Goal: Book appointment/travel/reservation

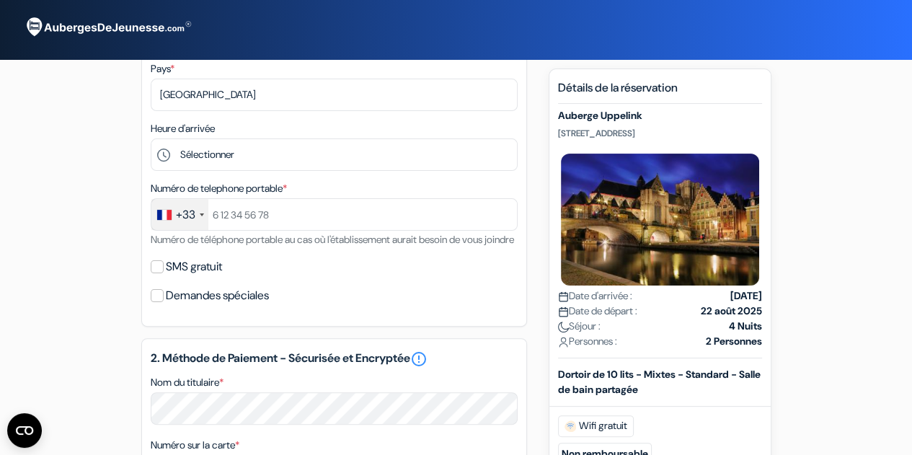
scroll to position [268, 0]
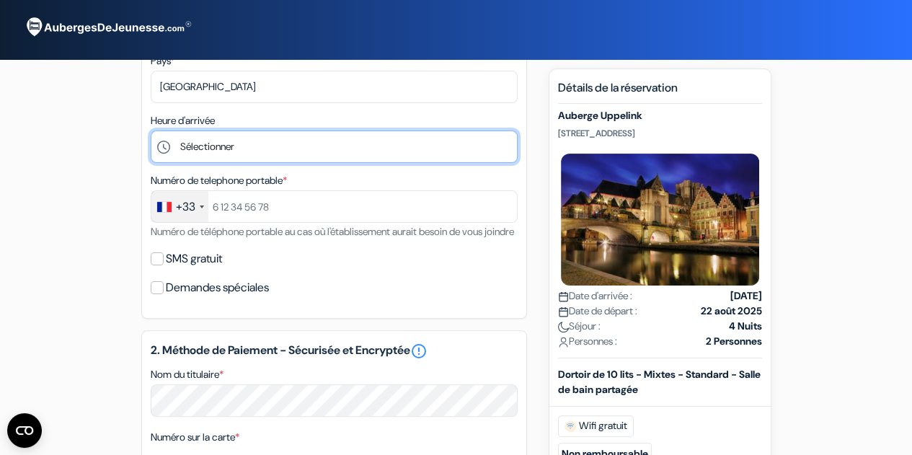
click at [214, 154] on select "Sélectionner 1:00 2:00 3:00 4:00 5:00 6:00 7:00 8:00 9:00 10:00 11:00 12:00 13:…" at bounding box center [334, 147] width 367 height 32
click at [252, 148] on select "Sélectionner 1:00 2:00 3:00 4:00 5:00 6:00 7:00 8:00 9:00 10:00 11:00 12:00 13:…" at bounding box center [334, 147] width 367 height 32
click at [151, 131] on select "Sélectionner 1:00 2:00 3:00 4:00 5:00 6:00 7:00 8:00 9:00 10:00 11:00 12:00 13:…" at bounding box center [334, 147] width 367 height 32
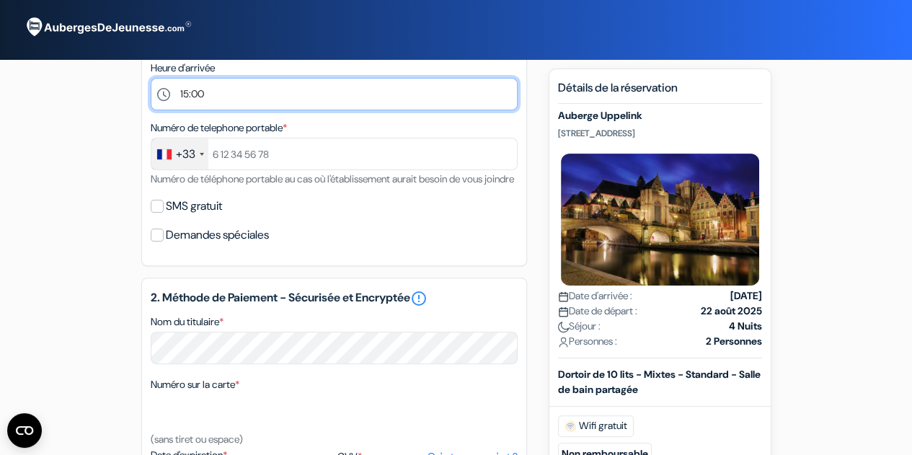
scroll to position [340, 0]
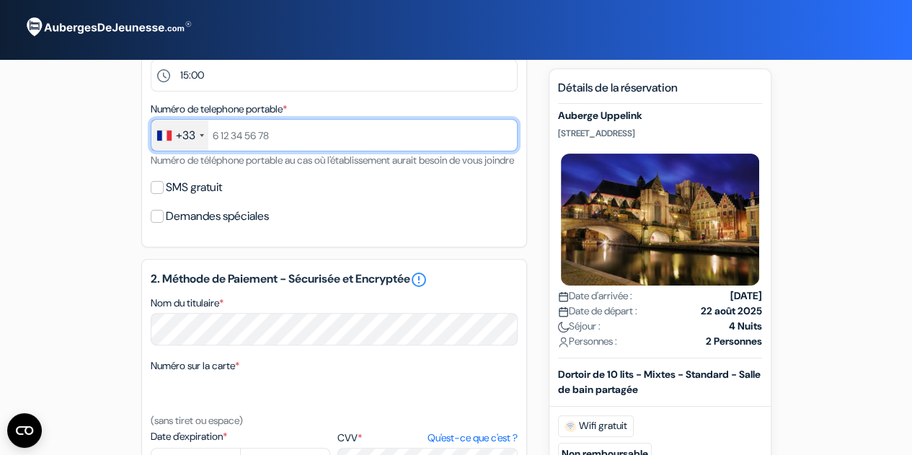
click at [301, 141] on input "text" at bounding box center [334, 135] width 367 height 32
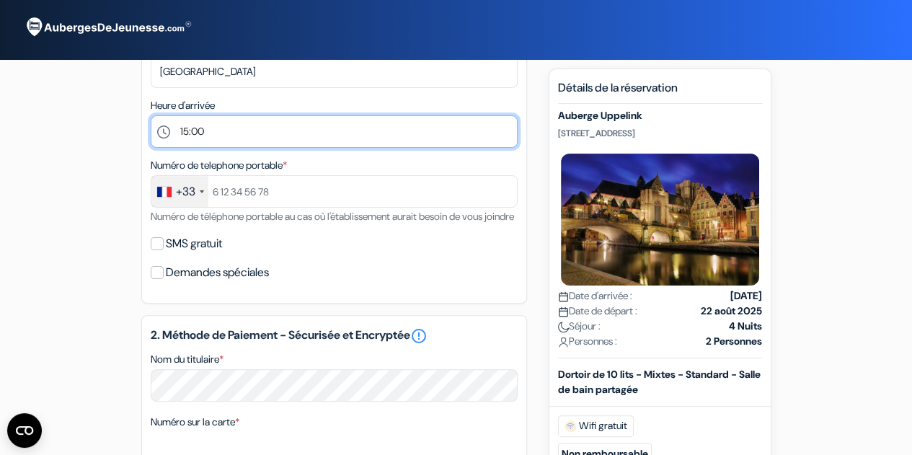
click at [278, 137] on select "Sélectionner 1:00 2:00 3:00 4:00 5:00 6:00 7:00 8:00 9:00 10:00 11:00 12:00 13:…" at bounding box center [334, 131] width 367 height 32
select select "16"
click at [151, 116] on select "Sélectionner 1:00 2:00 3:00 4:00 5:00 6:00 7:00 8:00 9:00 10:00 11:00 12:00 13:…" at bounding box center [334, 131] width 367 height 32
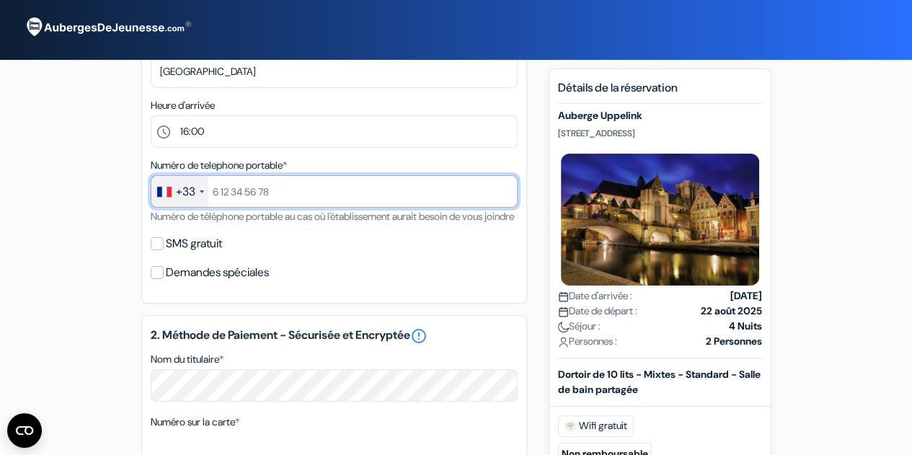
click at [283, 193] on input "text" at bounding box center [334, 191] width 367 height 32
type input "0782620878"
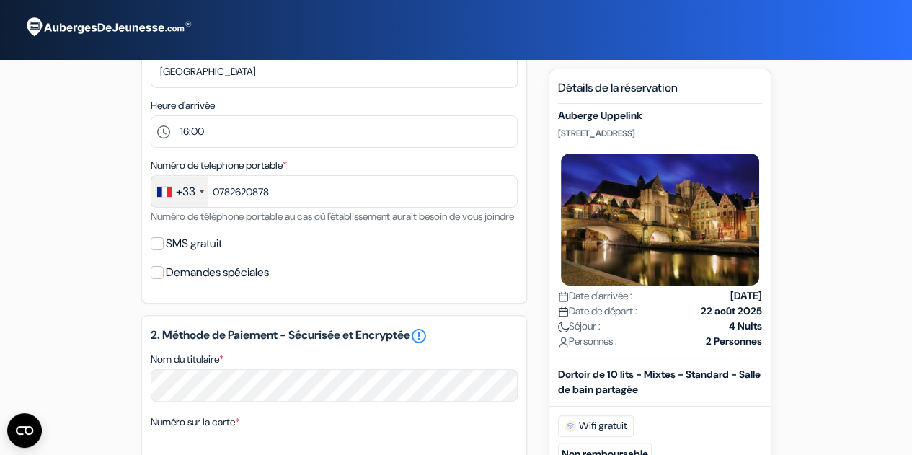
click at [353, 225] on div "Numéro de telephone portable * +33 France +33 United Kingdom +44 Germany (Deuts…" at bounding box center [334, 190] width 367 height 69
click at [153, 250] on input "SMS gratuit" at bounding box center [157, 243] width 13 height 13
checkbox input "true"
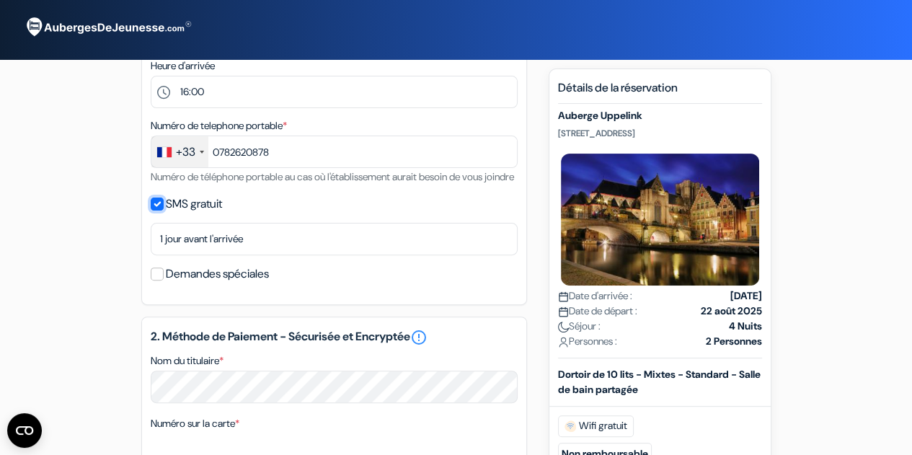
scroll to position [338, 0]
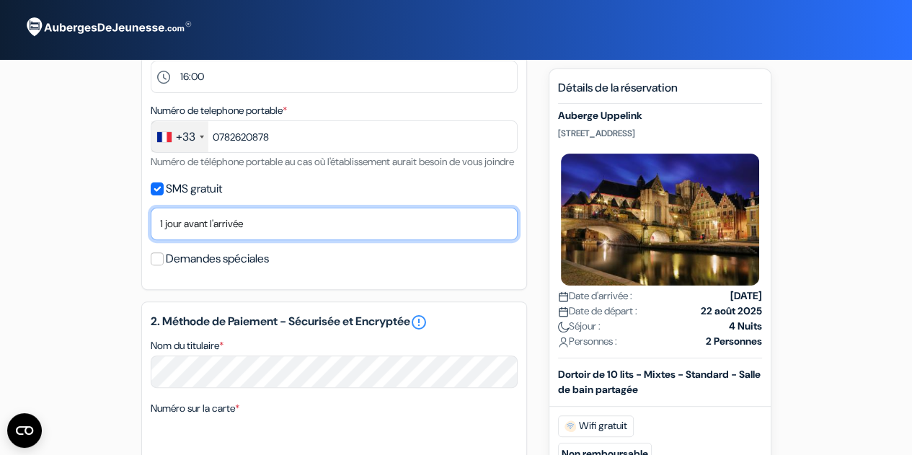
click at [262, 240] on select "Non merci Maintenant Le jour de votre arrivée 1 jour avant l'arrivée 2 jours av…" at bounding box center [334, 224] width 367 height 32
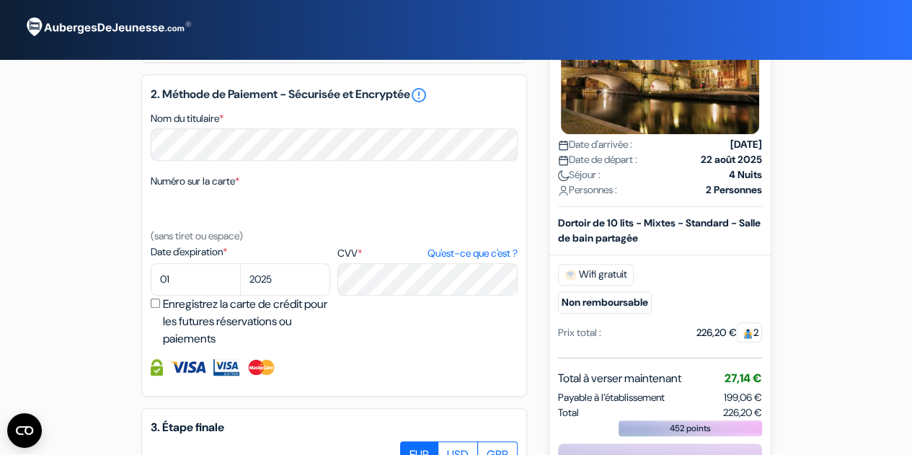
scroll to position [566, 0]
click at [195, 295] on select "01 02 03 04 05 06 07 08 09 10 11 12" at bounding box center [196, 278] width 90 height 32
select select "12"
click at [151, 281] on select "01 02 03 04 05 06 07 08 09 10 11 12" at bounding box center [196, 278] width 90 height 32
click at [282, 295] on select "2025 2026 2027 2028 2029 2030 2031 2032 2033 2034 2035 2036 2037 2038 2039 2040…" at bounding box center [285, 278] width 90 height 32
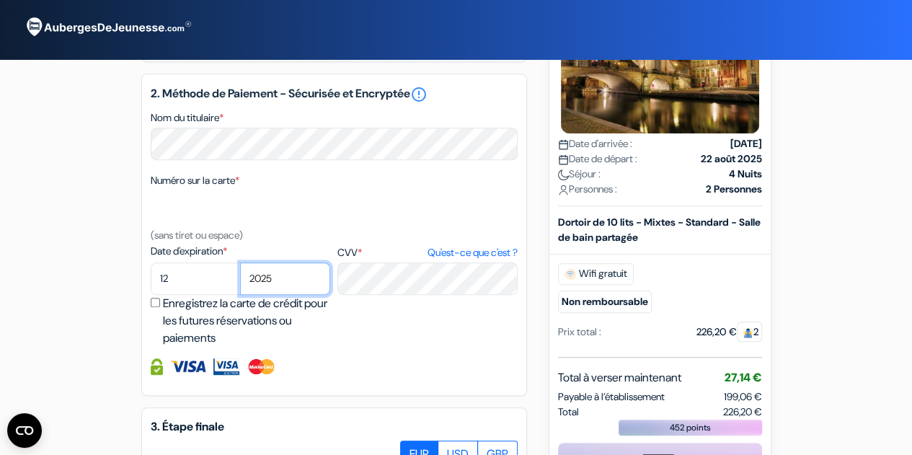
select select "2026"
click at [240, 281] on select "2025 2026 2027 2028 2029 2030 2031 2032 2033 2034 2035 2036 2037 2038 2039 2040…" at bounding box center [285, 278] width 90 height 32
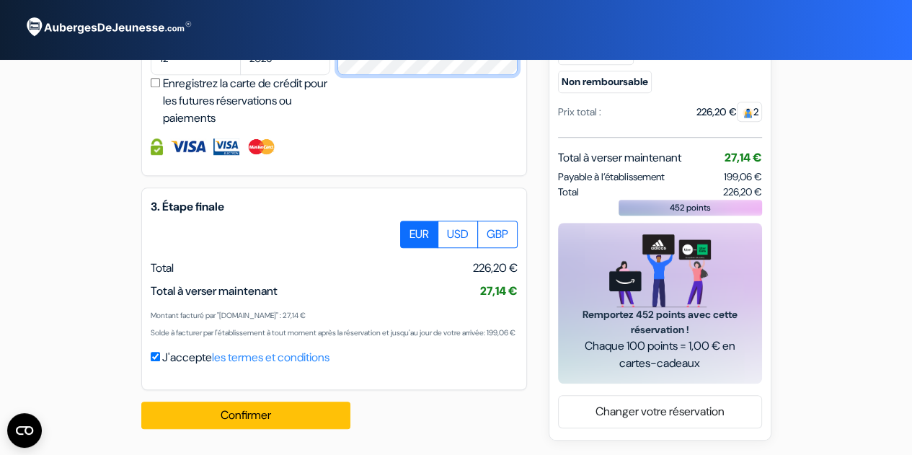
scroll to position [821, 0]
drag, startPoint x: 149, startPoint y: 273, endPoint x: 300, endPoint y: 283, distance: 151.8
click at [300, 283] on div "3. Étape finale EUR USD GBP Total J'accepte" at bounding box center [334, 288] width 386 height 203
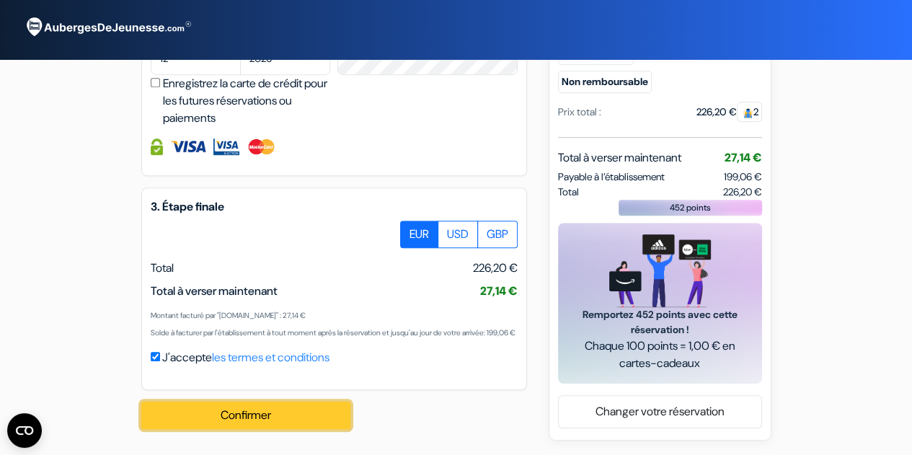
click at [253, 422] on button "Confirmer Loading..." at bounding box center [245, 415] width 209 height 27
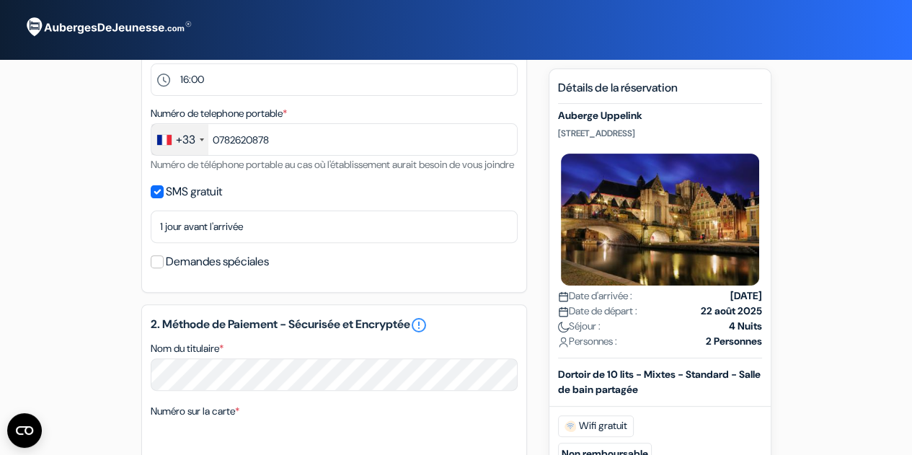
scroll to position [289, 0]
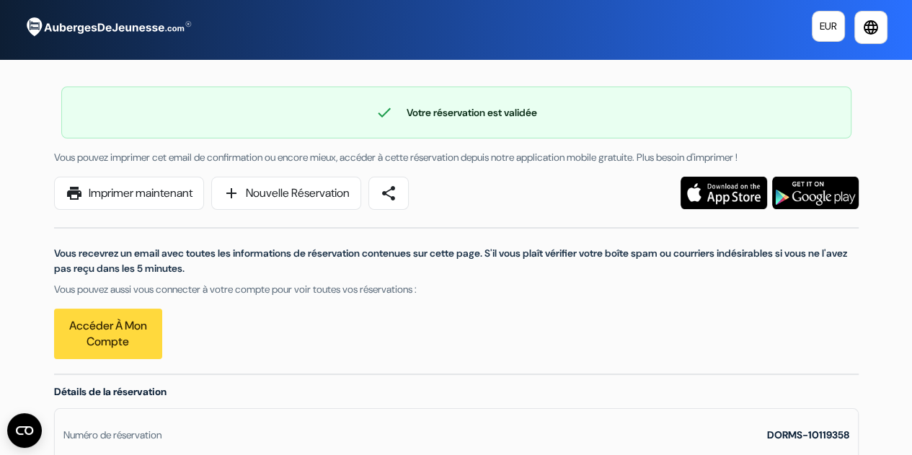
click at [606, 172] on div "Vous pouvez imprimer cet email de confirmation ou encore mieux, accéder à cette…" at bounding box center [456, 262] width 805 height 224
click at [153, 185] on link "print Imprimer maintenant" at bounding box center [129, 193] width 150 height 33
